Goal: Register for event/course

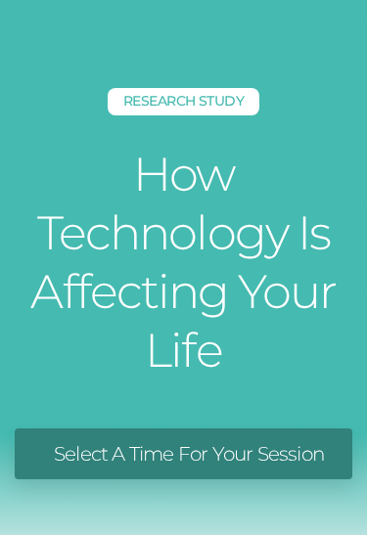
click at [55, 459] on link "Select A Time For Your Session" at bounding box center [184, 455] width 338 height 52
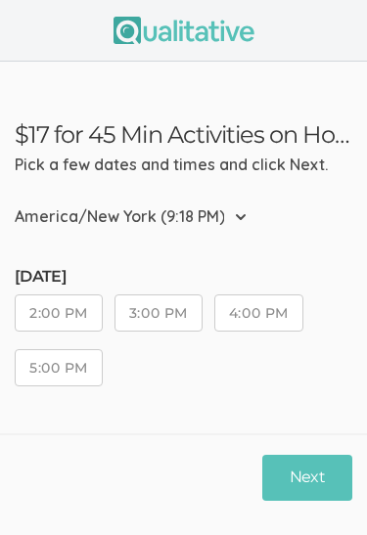
click at [292, 492] on button "Next" at bounding box center [307, 478] width 90 height 46
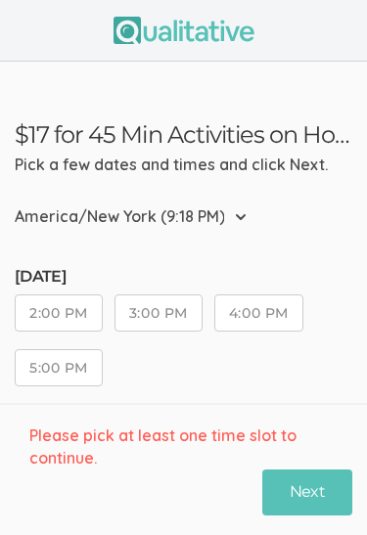
click at [59, 319] on button "2:00 PM" at bounding box center [59, 313] width 88 height 37
click at [134, 321] on button "3:00 PM" at bounding box center [159, 313] width 88 height 37
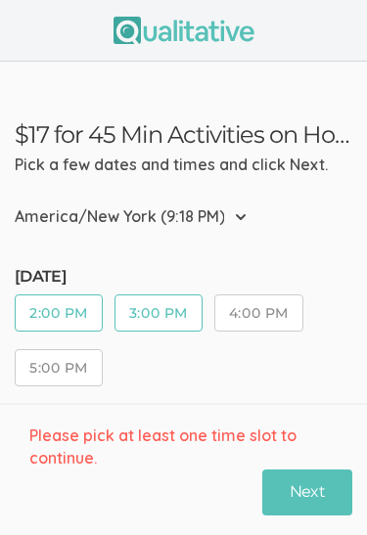
click at [282, 478] on button "Next" at bounding box center [307, 493] width 90 height 46
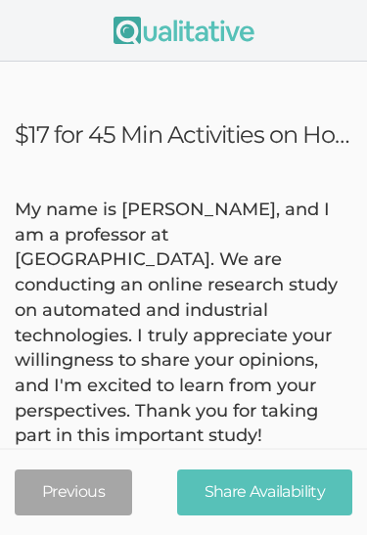
type invite\) "[EMAIL_ADDRESS][DOMAIN_NAME]"
type name "[PERSON_NAME]"
type time\) "9784351612"
type name "[PERSON_NAME]"
click at [43, 412] on div "My name is [PERSON_NAME], and I am a professor at [GEOGRAPHIC_DATA]. We are con…" at bounding box center [183, 324] width 367 height 252
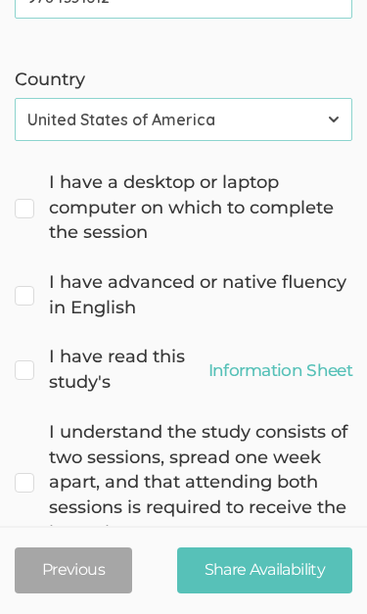
scroll to position [970, 0]
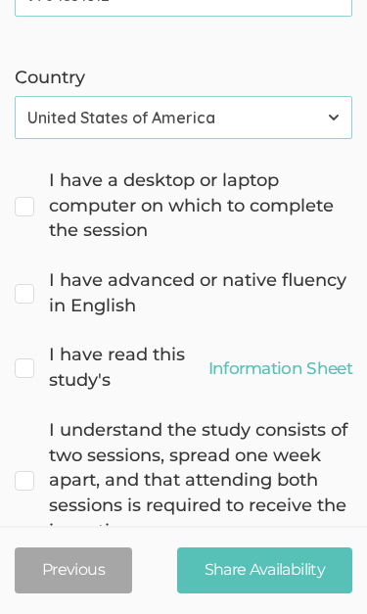
click at [33, 183] on span "I have a desktop or laptop computer on which to complete the session" at bounding box center [184, 206] width 338 height 75
click at [27, 183] on input "I have a desktop or laptop computer on which to complete the session" at bounding box center [21, 179] width 13 height 13
checkbox input "true"
click at [15, 269] on span "I have advanced or native fluency in English" at bounding box center [184, 294] width 338 height 50
click at [15, 273] on input "I have advanced or native fluency in English" at bounding box center [21, 279] width 13 height 13
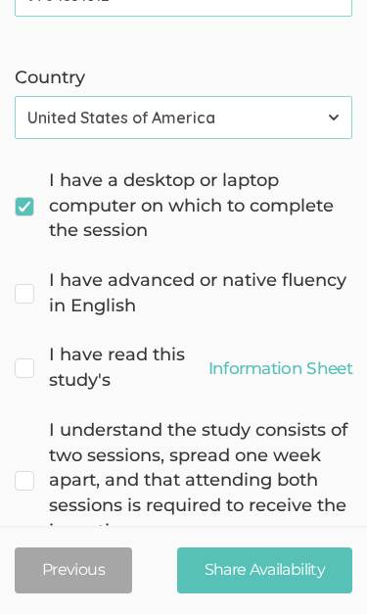
checkbox input "true"
click at [18, 347] on input "I have read this study's Information Sheet" at bounding box center [21, 353] width 13 height 13
checkbox input "true"
click at [15, 461] on span "I understand the study consists of two sessions, spread one week apart, and tha…" at bounding box center [184, 482] width 338 height 126
click at [15, 435] on input "I understand the study consists of two sessions, spread one week apart, and tha…" at bounding box center [21, 429] width 13 height 13
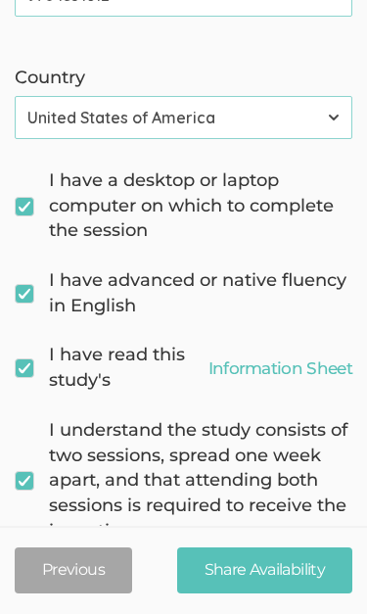
click at [16, 435] on span "I understand the study consists of two sessions, spread one week apart, and tha…" at bounding box center [184, 482] width 338 height 126
click at [16, 435] on input "I understand the study consists of two sessions, spread one week apart, and tha…" at bounding box center [21, 429] width 13 height 13
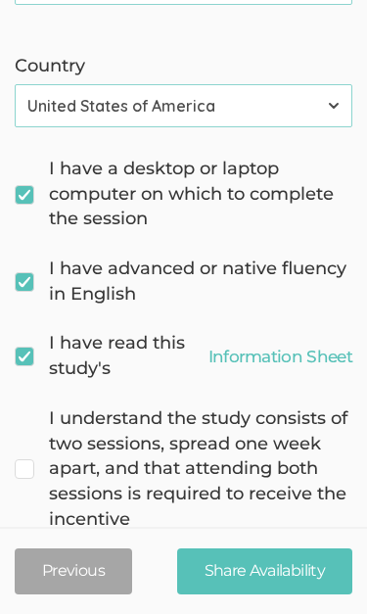
click at [193, 534] on input "Share Availability" at bounding box center [264, 571] width 175 height 46
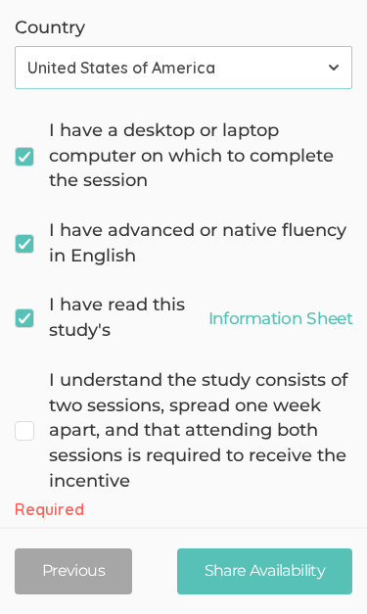
click at [18, 386] on span "I understand the study consists of two sessions, spread one week apart, and tha…" at bounding box center [184, 431] width 338 height 126
click at [18, 385] on input "I understand the study consists of two sessions, spread one week apart, and tha…" at bounding box center [21, 378] width 13 height 13
checkbox input "true"
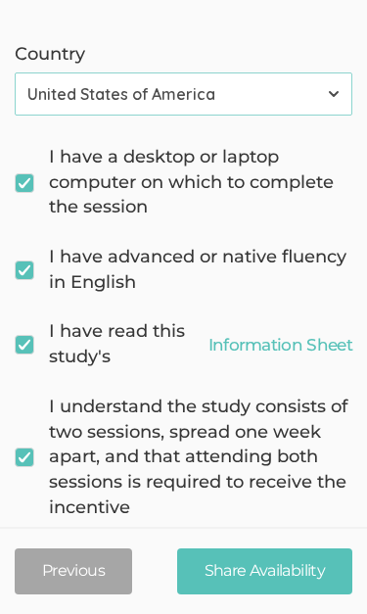
click at [198, 534] on input "Share Availability" at bounding box center [264, 571] width 175 height 46
